Goal: Task Accomplishment & Management: Manage account settings

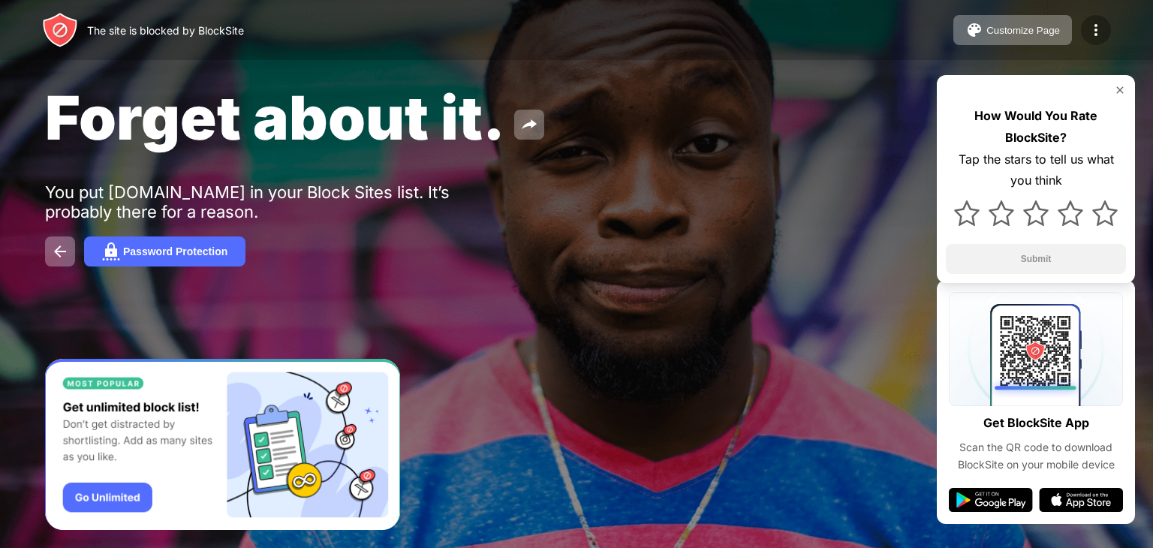
click at [1093, 36] on img at bounding box center [1096, 30] width 18 height 18
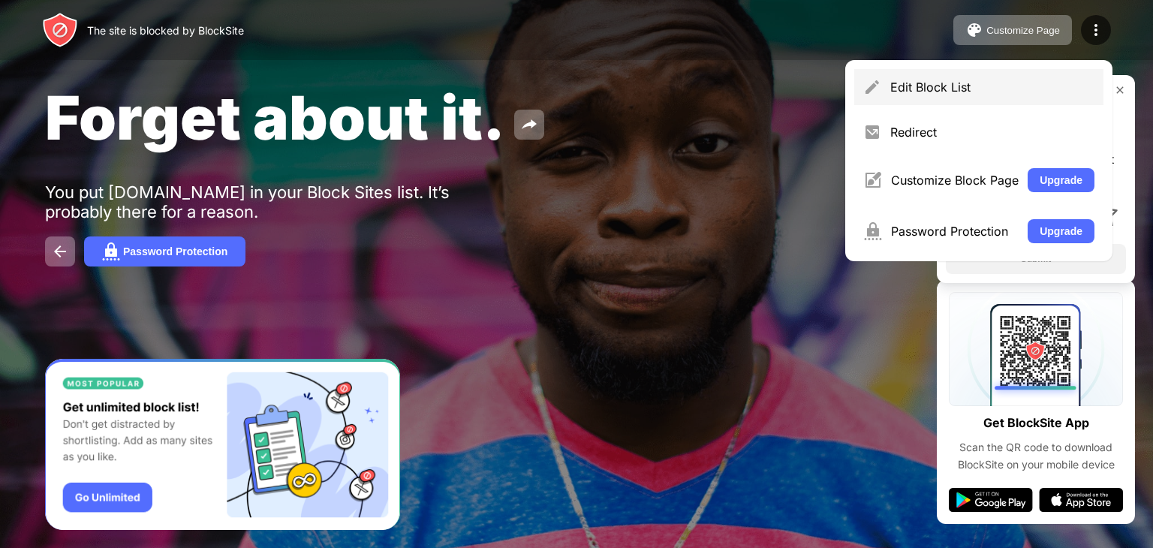
click at [890, 100] on div "Edit Block List" at bounding box center [978, 87] width 249 height 36
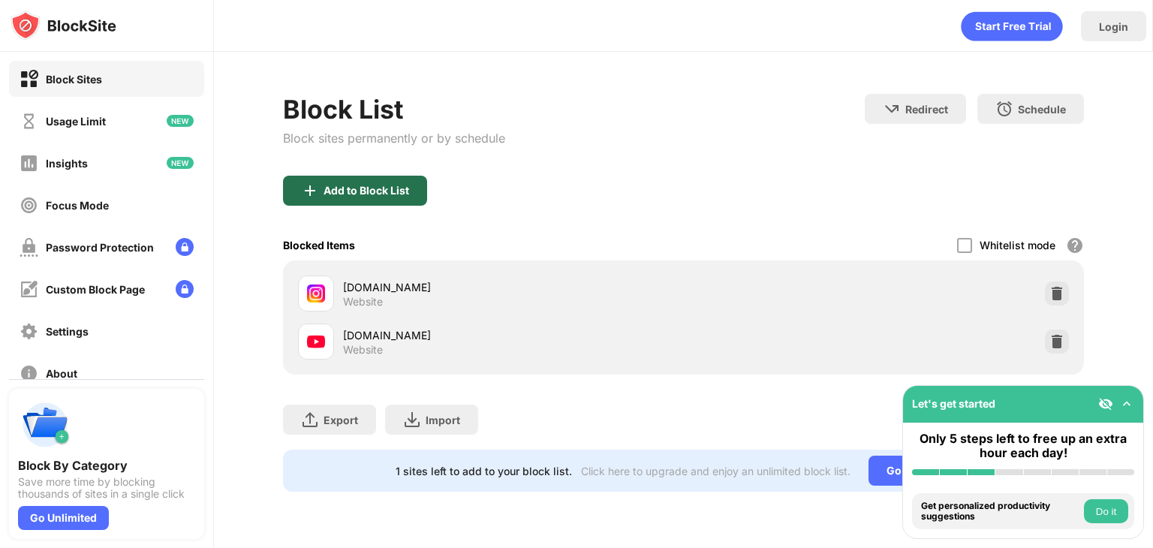
click at [382, 182] on div "Add to Block List" at bounding box center [355, 191] width 144 height 30
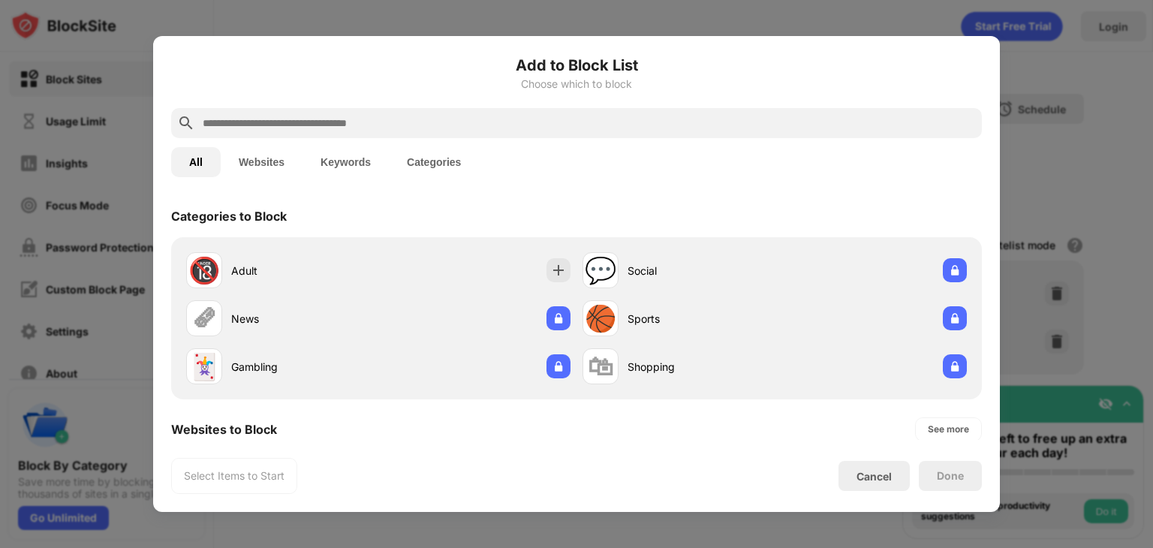
click at [269, 169] on button "Websites" at bounding box center [262, 162] width 82 height 30
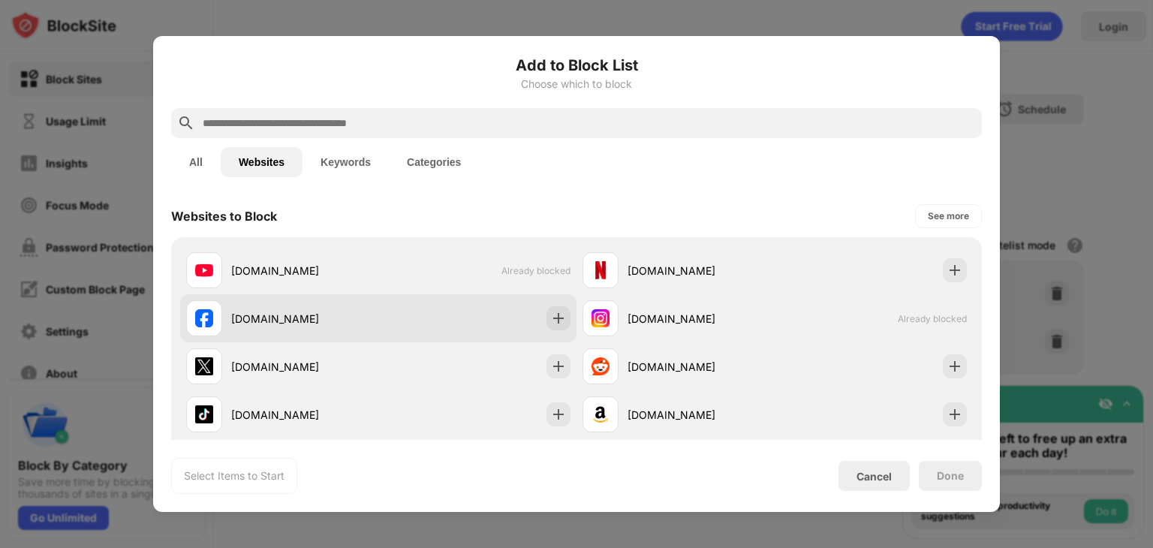
click at [537, 330] on div "[DOMAIN_NAME]" at bounding box center [378, 318] width 396 height 48
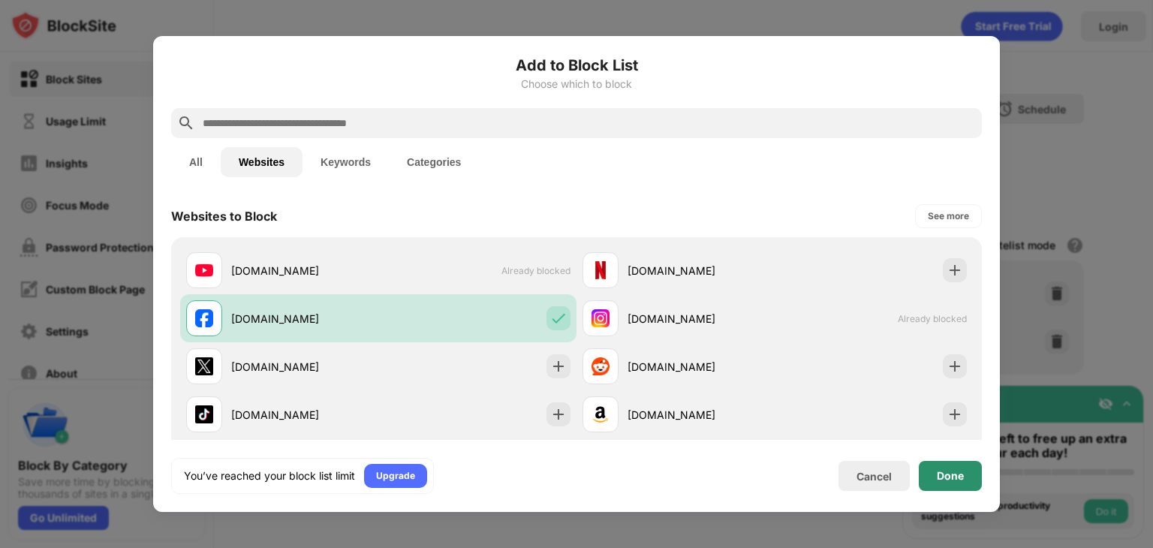
click at [945, 478] on div "Done" at bounding box center [950, 476] width 27 height 12
